Goal: Task Accomplishment & Management: Complete application form

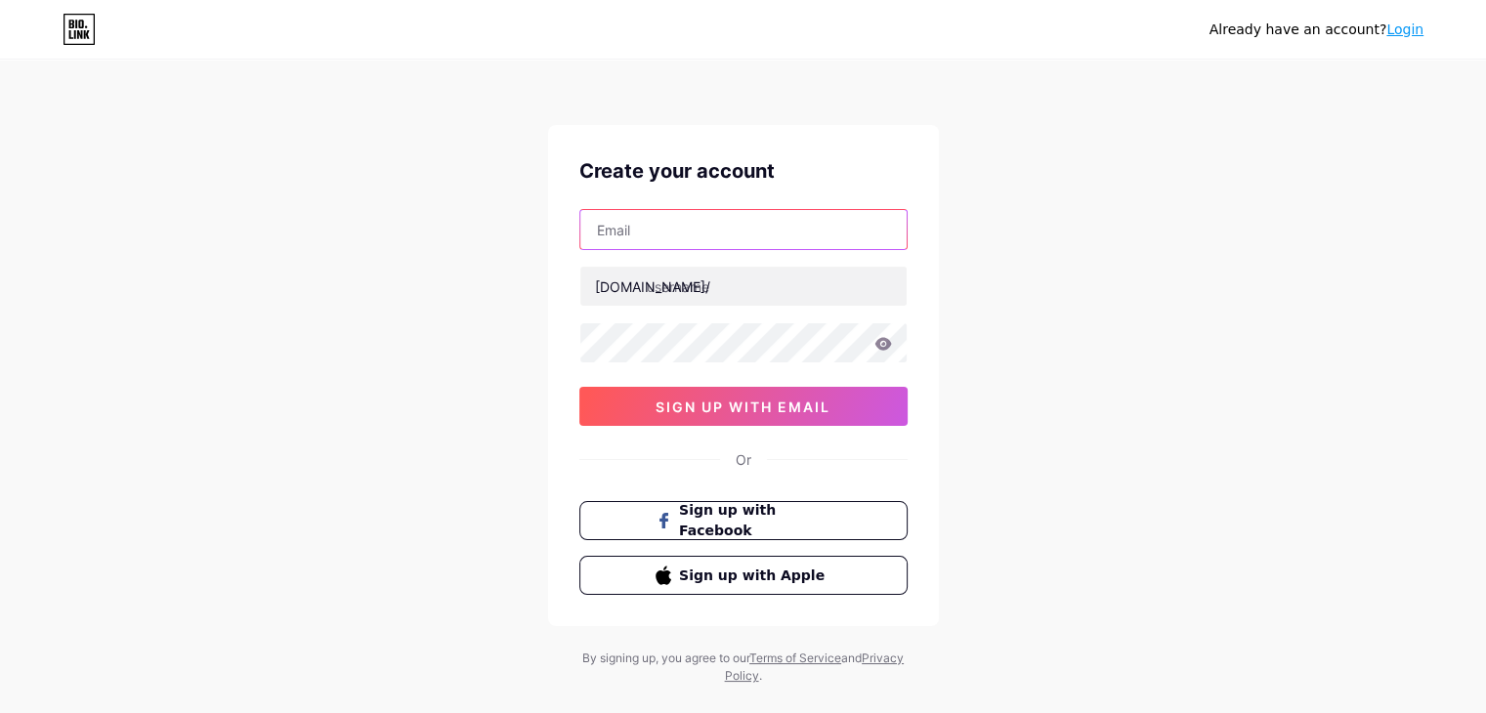
click at [778, 238] on input "text" at bounding box center [743, 229] width 326 height 39
type input "[EMAIL_ADDRESS][DOMAIN_NAME]"
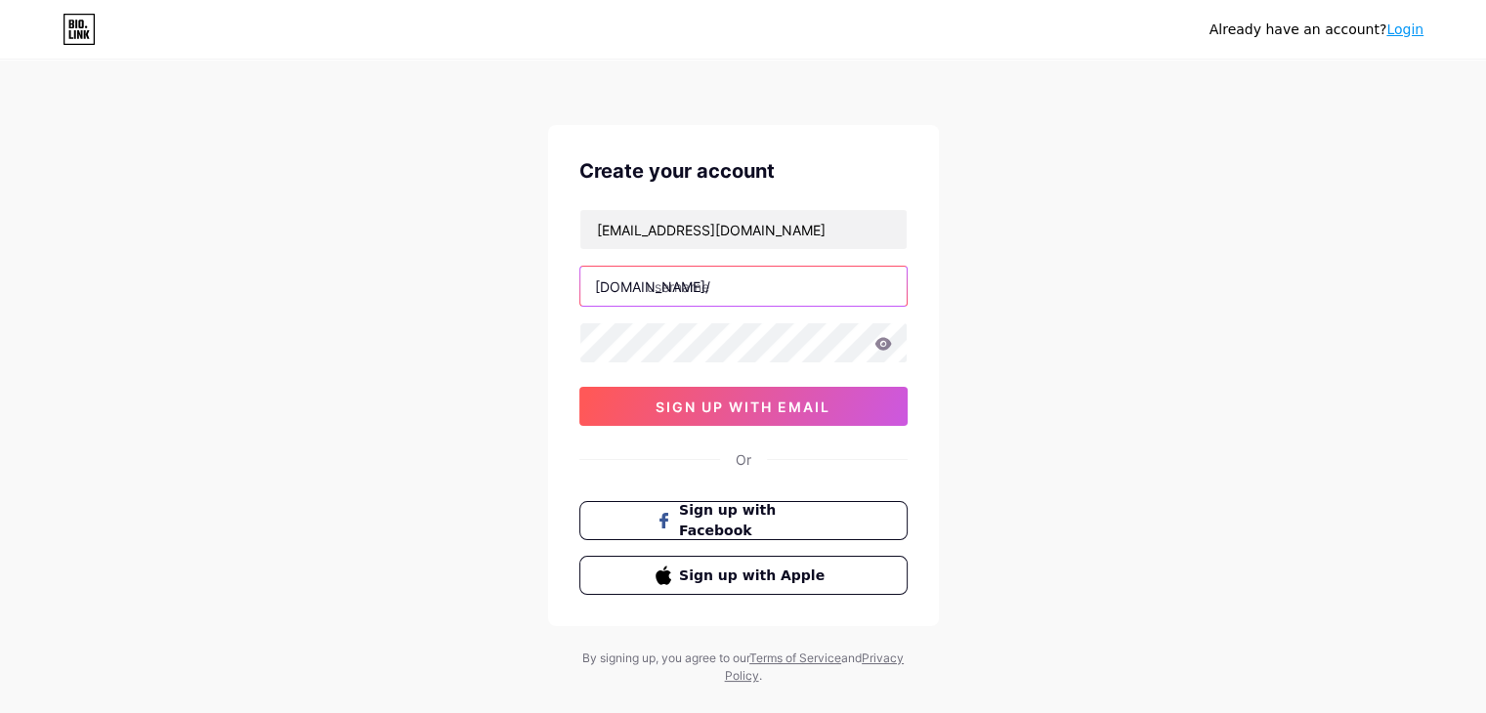
click at [766, 289] on input "text" at bounding box center [743, 286] width 326 height 39
type input "arpitavottacharjee"
click at [883, 343] on icon at bounding box center [882, 343] width 17 height 13
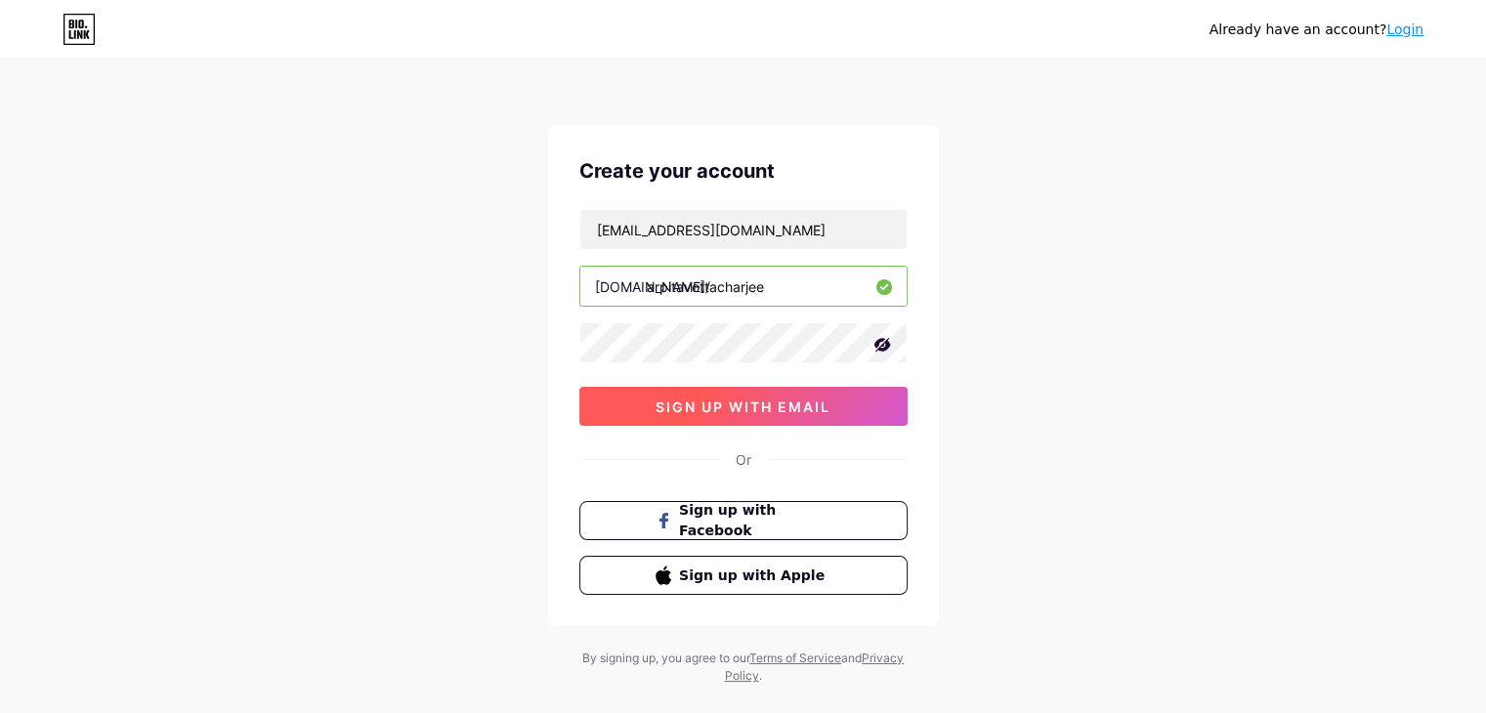
click at [787, 412] on span "sign up with email" at bounding box center [743, 407] width 175 height 17
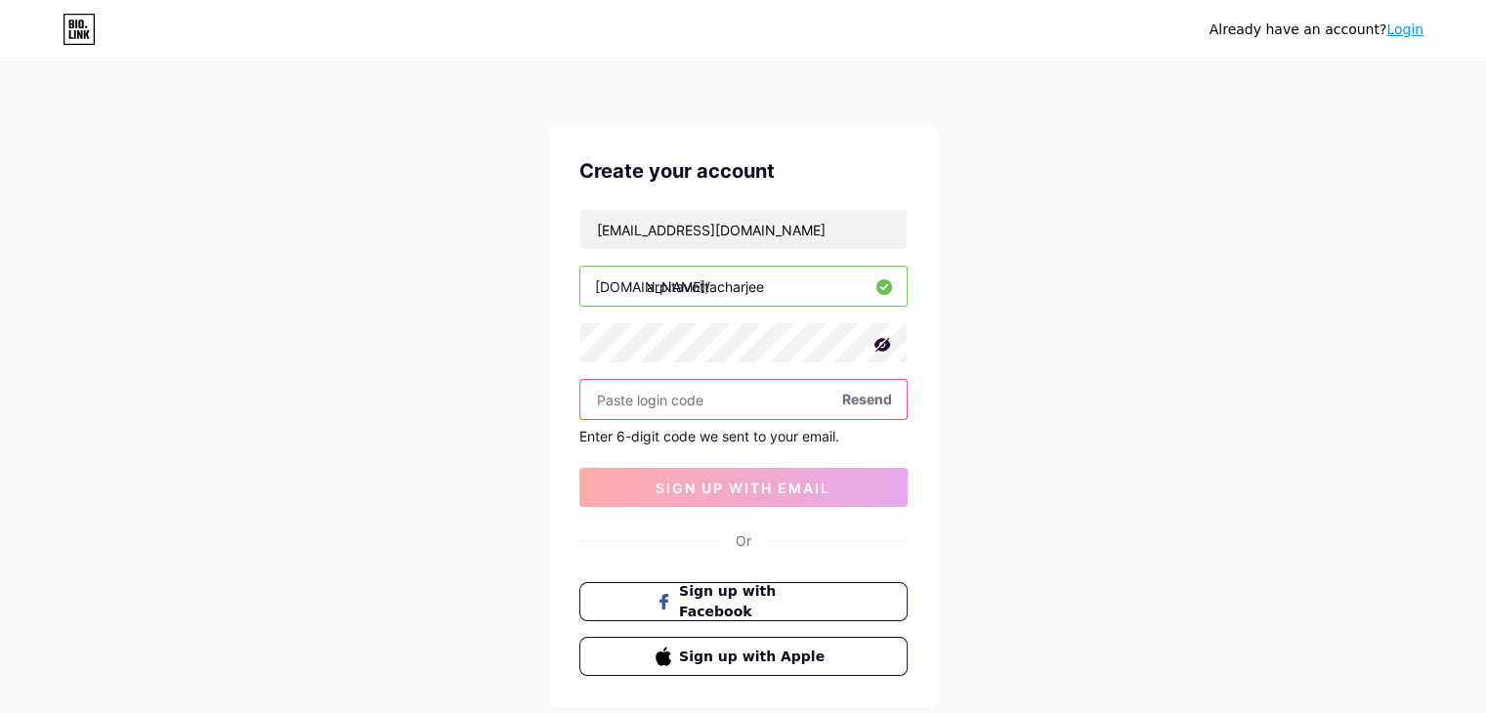
drag, startPoint x: 656, startPoint y: 403, endPoint x: 610, endPoint y: 388, distance: 48.2
click at [610, 388] on input "text" at bounding box center [743, 399] width 326 height 39
paste input "509362"
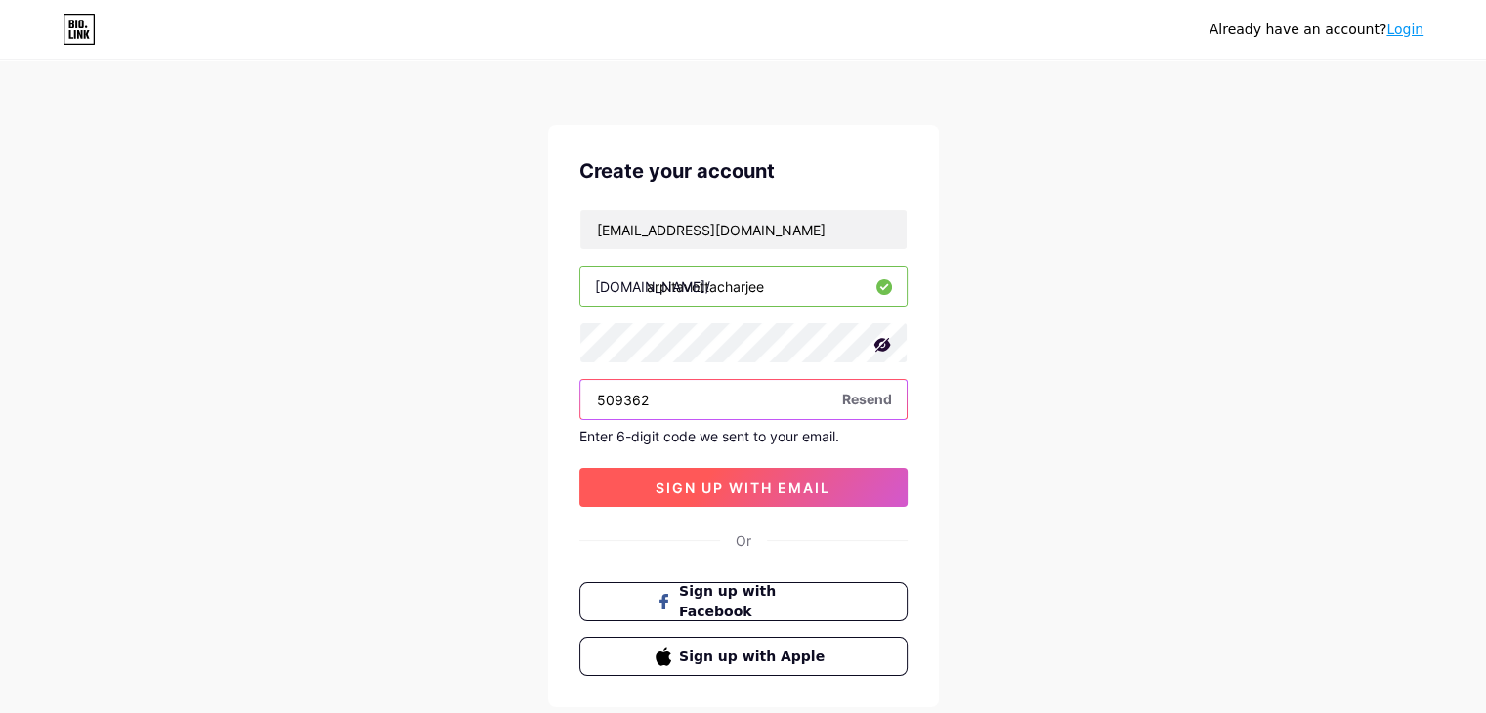
type input "509362"
click at [692, 488] on span "sign up with email" at bounding box center [743, 488] width 175 height 17
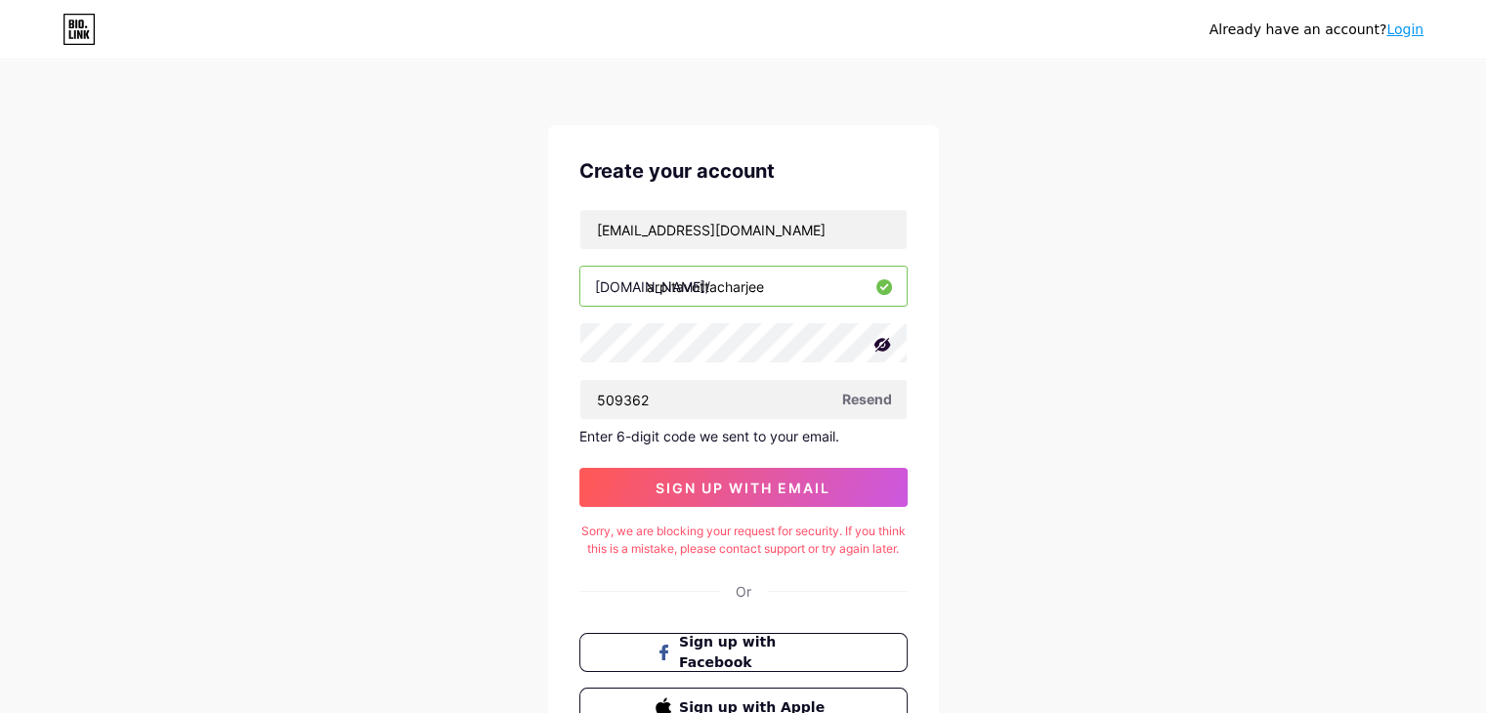
click at [836, 551] on div "Sorry, we are blocking your request for security. If you think this is a mistak…" at bounding box center [743, 540] width 328 height 35
click at [745, 558] on div "Sorry, we are blocking your request for security. If you think this is a mistak…" at bounding box center [743, 540] width 328 height 35
click at [745, 602] on div "Or" at bounding box center [744, 591] width 16 height 21
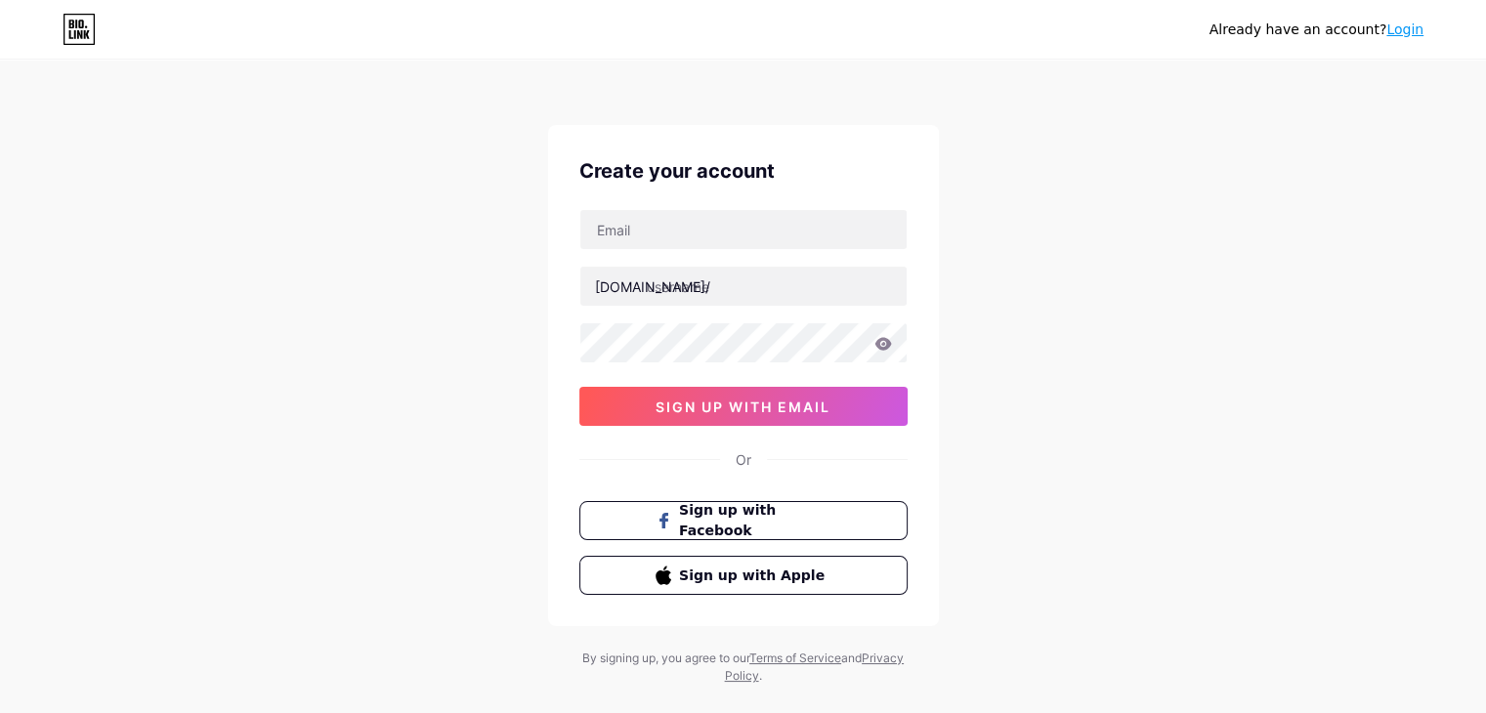
click at [1398, 32] on link "Login" at bounding box center [1404, 29] width 37 height 16
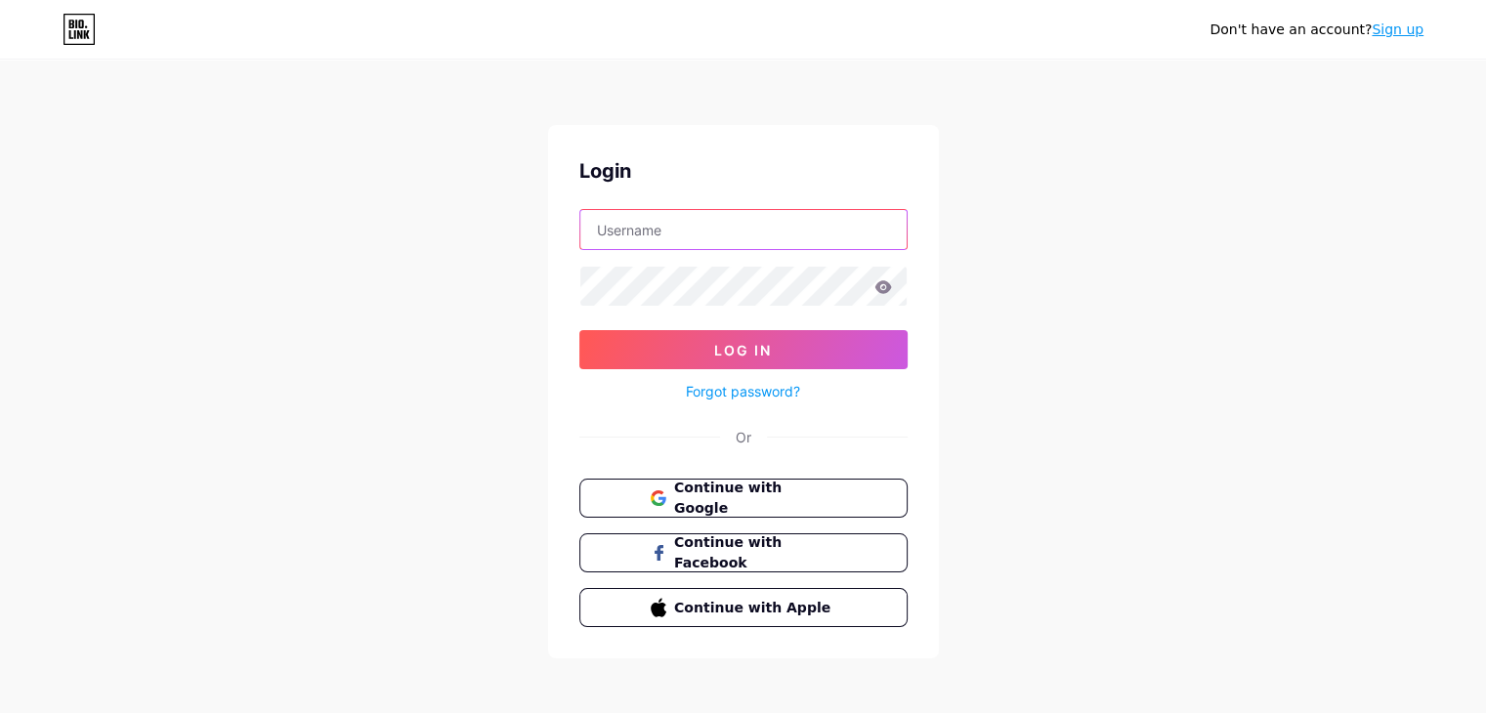
click at [773, 234] on input "text" at bounding box center [743, 229] width 326 height 39
type input "arpitavottacharjee"
click at [886, 289] on icon at bounding box center [882, 286] width 17 height 13
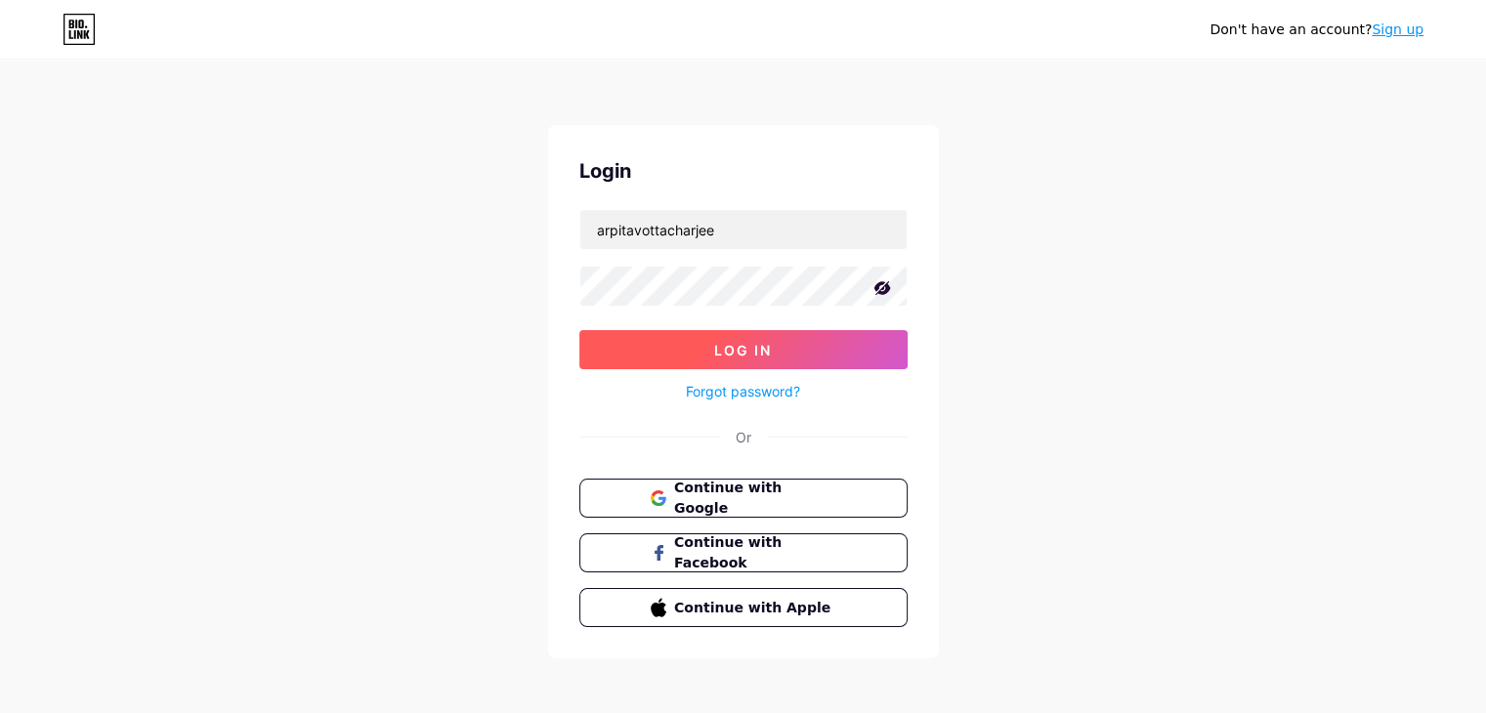
click at [844, 338] on button "Log In" at bounding box center [743, 349] width 328 height 39
